Goal: Transaction & Acquisition: Obtain resource

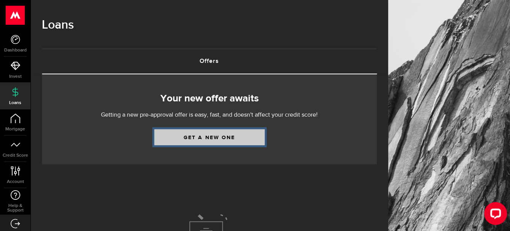
click at [208, 138] on link "Get a new one" at bounding box center [209, 137] width 110 height 16
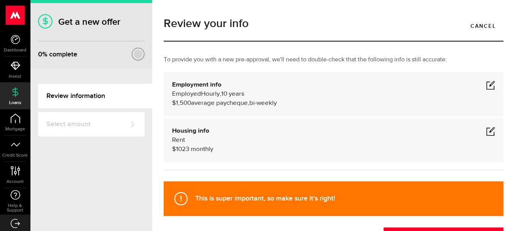
click at [486, 85] on span at bounding box center [490, 84] width 9 height 9
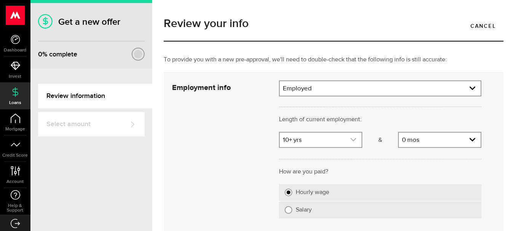
scroll to position [23, 0]
click at [287, 140] on link "expand select" at bounding box center [321, 140] width 82 height 14
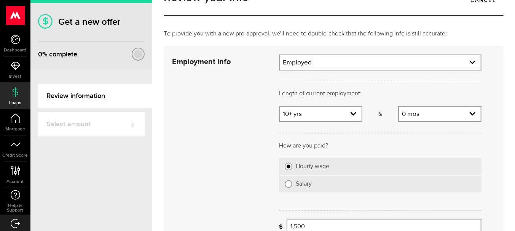
scroll to position [38, 0]
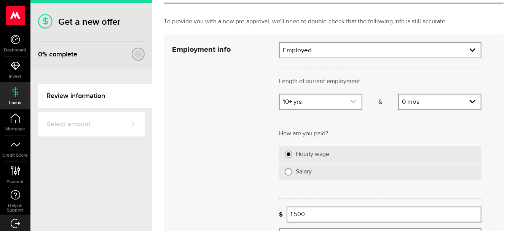
click at [294, 104] on link "expand select" at bounding box center [321, 101] width 82 height 14
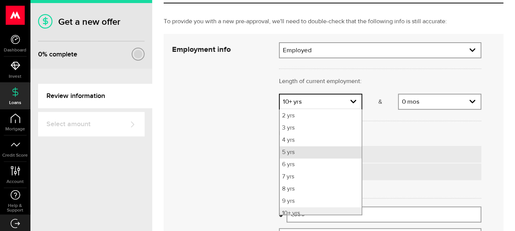
scroll to position [41, 0]
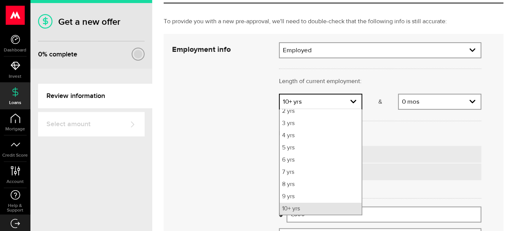
click at [300, 209] on li "10+ yrs" at bounding box center [321, 209] width 82 height 12
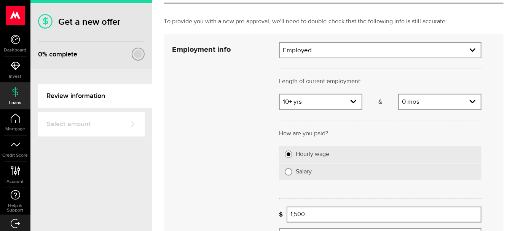
scroll to position [114, 0]
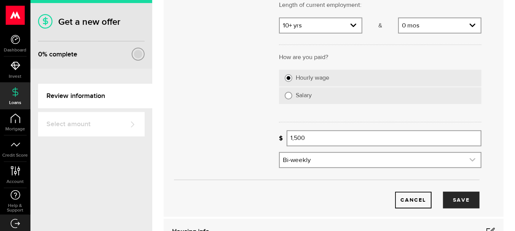
click at [470, 159] on icon "expand select" at bounding box center [473, 160] width 6 height 6
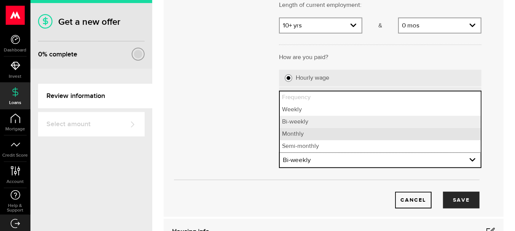
click at [308, 133] on li "Monthly" at bounding box center [380, 134] width 201 height 12
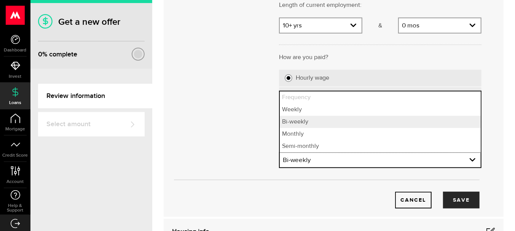
select select "monthly"
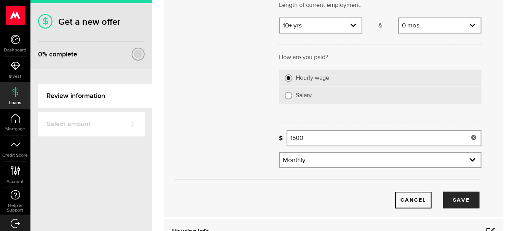
drag, startPoint x: 309, startPoint y: 139, endPoint x: 248, endPoint y: 133, distance: 61.2
click at [248, 133] on div "Employment info Employment type What's your employment situation like? Employed…" at bounding box center [326, 87] width 321 height 242
type input "1,500"
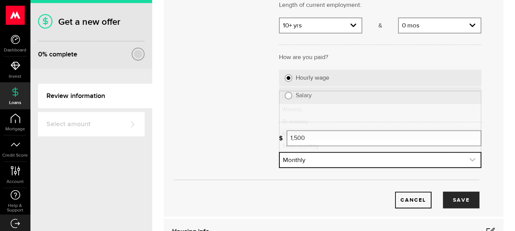
click at [470, 160] on icon "expand select" at bounding box center [473, 160] width 6 height 6
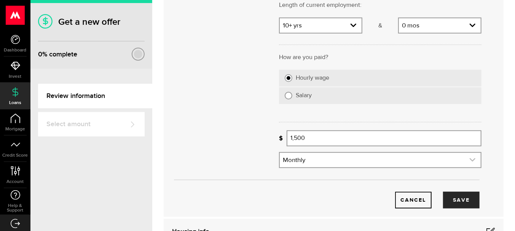
click at [470, 160] on icon "expand select" at bounding box center [473, 160] width 6 height 6
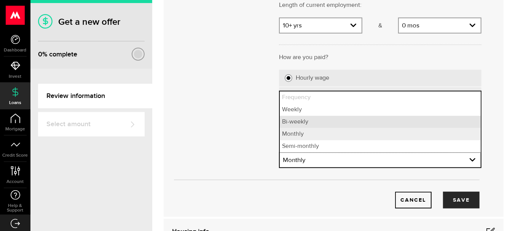
click at [306, 121] on li "Bi-weekly" at bounding box center [380, 122] width 201 height 12
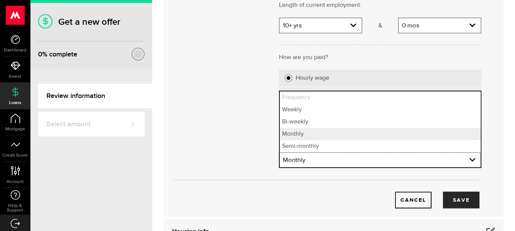
select select "bi_weekly"
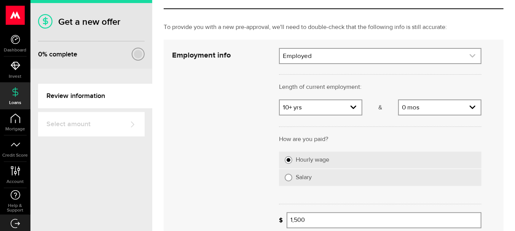
scroll to position [0, 0]
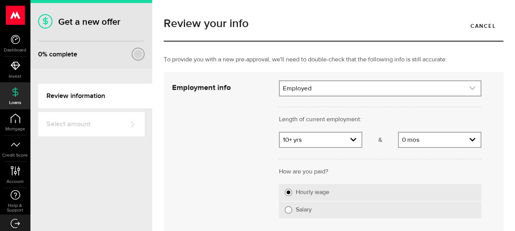
click at [470, 87] on icon "expand select" at bounding box center [473, 88] width 6 height 6
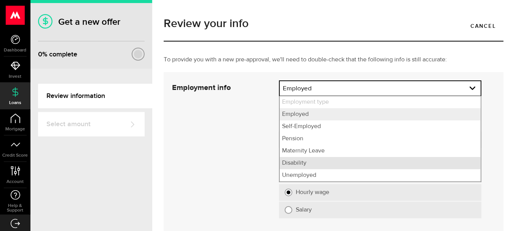
click at [300, 162] on li "Disability" at bounding box center [380, 163] width 201 height 12
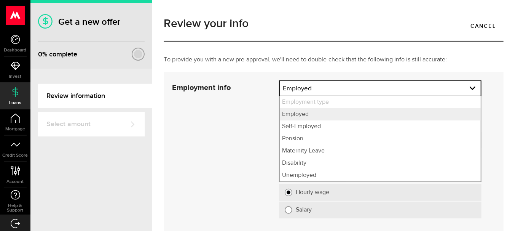
select select "Disability"
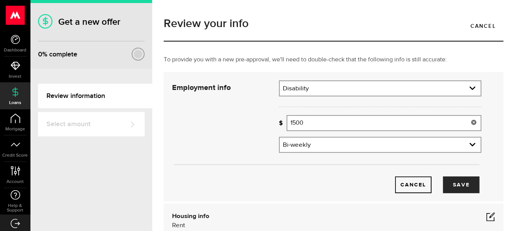
click at [318, 123] on input "1500" at bounding box center [384, 123] width 195 height 16
type input "1,500"
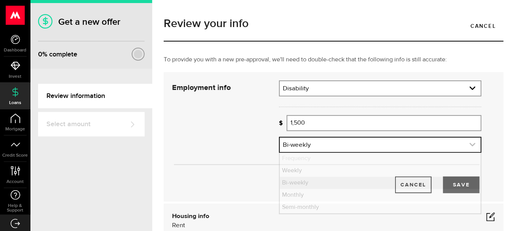
click at [470, 144] on icon "expand select" at bounding box center [473, 144] width 6 height 6
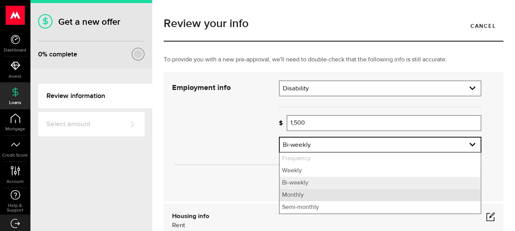
click at [300, 196] on li "Monthly" at bounding box center [380, 195] width 201 height 12
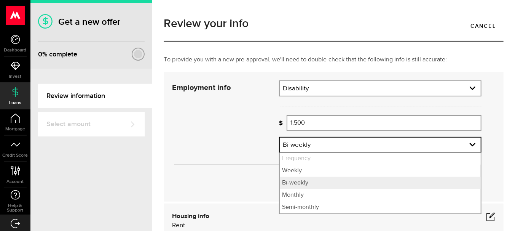
select select "monthly"
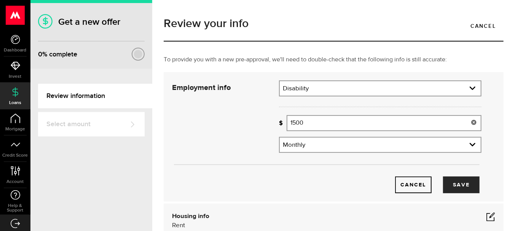
drag, startPoint x: 308, startPoint y: 122, endPoint x: 253, endPoint y: 128, distance: 54.8
click at [254, 128] on div "Employment info Employment type What's your employment situation like? Disabili…" at bounding box center [326, 136] width 321 height 113
type input "1,500"
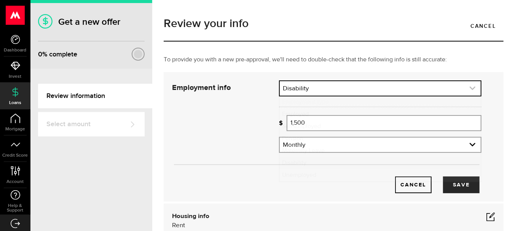
click at [470, 88] on use "expand select" at bounding box center [473, 87] width 6 height 3
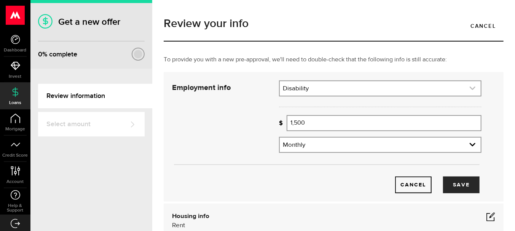
click at [470, 88] on use "expand select" at bounding box center [473, 87] width 6 height 3
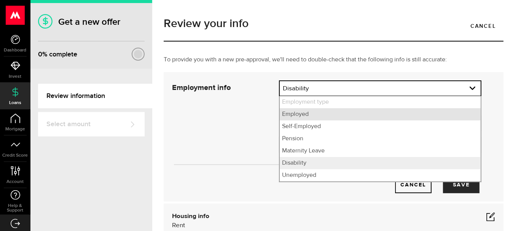
click at [293, 114] on li "Employed" at bounding box center [380, 114] width 201 height 12
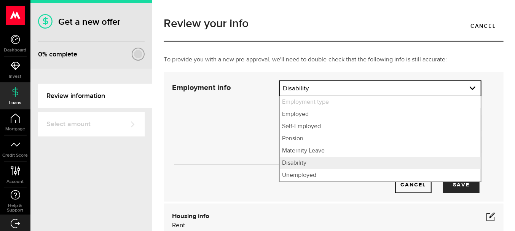
select select "Employed"
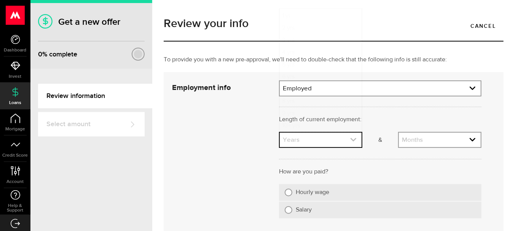
click at [352, 140] on icon "expand select" at bounding box center [353, 139] width 6 height 6
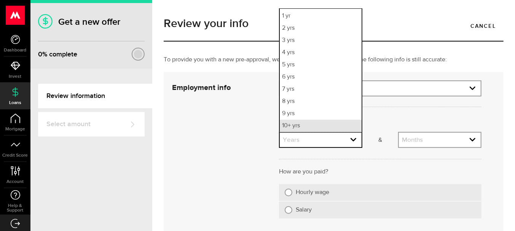
scroll to position [23, 0]
click at [296, 125] on li "10+ yrs" at bounding box center [321, 126] width 82 height 12
select select "10"
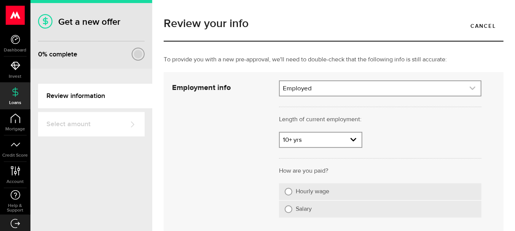
click at [470, 90] on icon "expand select" at bounding box center [473, 88] width 6 height 6
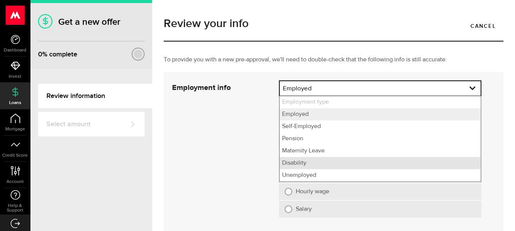
click at [291, 163] on li "Disability" at bounding box center [380, 163] width 201 height 12
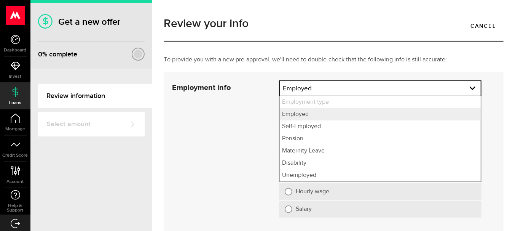
select select "Disability"
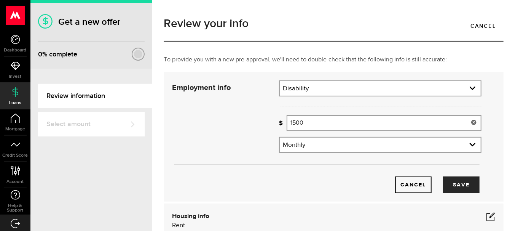
click at [327, 125] on input "1500" at bounding box center [384, 123] width 195 height 16
type input "1"
click at [459, 187] on button "Save" at bounding box center [461, 184] width 37 height 17
type input "4,000"
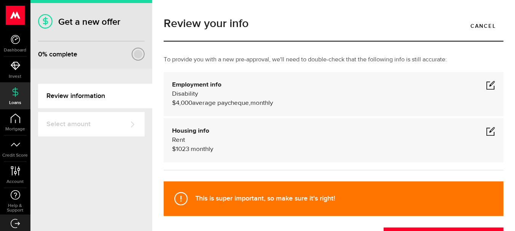
scroll to position [61, 0]
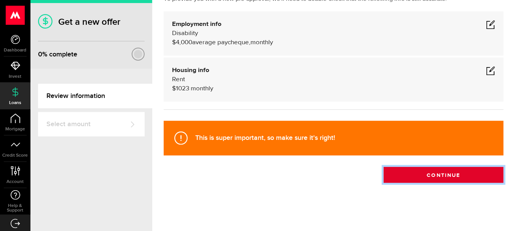
click at [442, 174] on button "Continue" at bounding box center [444, 175] width 120 height 16
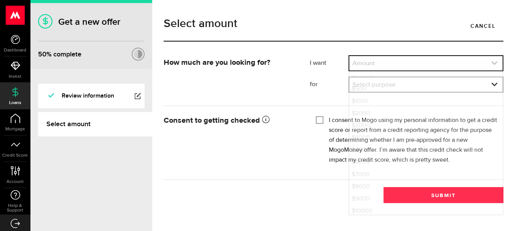
click at [386, 62] on link "expand select" at bounding box center [427, 63] width 154 height 14
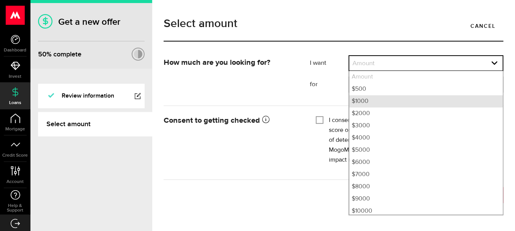
click at [371, 99] on li "$1000" at bounding box center [427, 101] width 154 height 12
select select "1000"
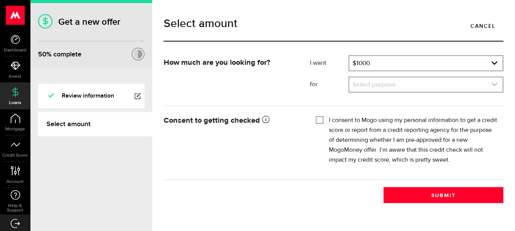
click at [493, 83] on icon "expand select" at bounding box center [495, 84] width 6 height 6
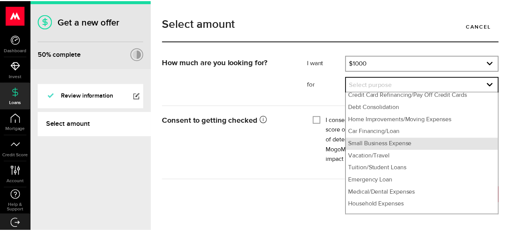
scroll to position [23, 0]
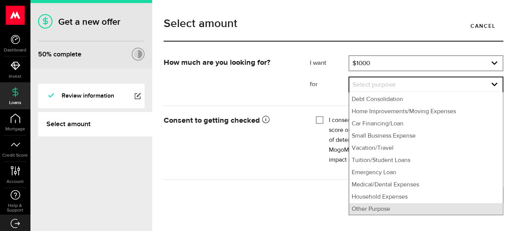
click at [377, 210] on li "Other Purpose" at bounding box center [427, 209] width 154 height 12
select select "Other Purpose"
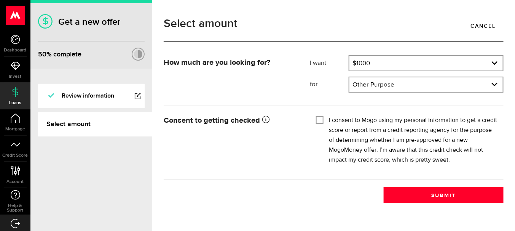
click at [322, 120] on input "I consent to Mogo using my personal information to get a credit score or report…" at bounding box center [320, 119] width 8 height 8
checkbox input "true"
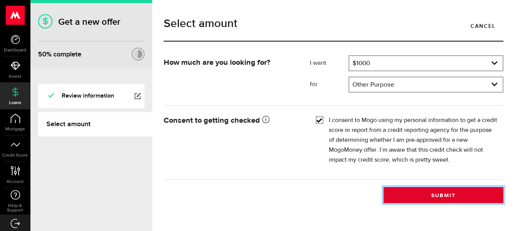
click at [454, 197] on button "Submit" at bounding box center [444, 195] width 120 height 16
